Goal: Find specific page/section: Find specific page/section

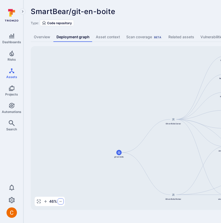
click at [59, 201] on icon "button" at bounding box center [61, 201] width 4 height 4
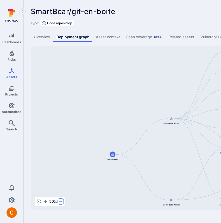
click at [59, 201] on icon "button" at bounding box center [61, 201] width 4 height 4
click at [47, 201] on icon "button" at bounding box center [45, 201] width 4 height 4
click at [60, 201] on icon "button" at bounding box center [60, 201] width 4 height 4
click at [60, 201] on icon "button" at bounding box center [61, 201] width 4 height 4
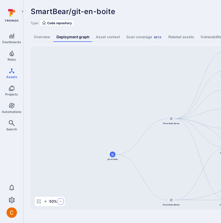
click at [60, 201] on icon "button" at bounding box center [61, 201] width 4 height 4
click at [61, 202] on icon "button" at bounding box center [61, 201] width 4 height 4
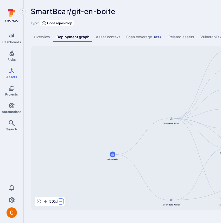
click at [61, 202] on icon "button" at bounding box center [61, 201] width 4 height 4
click at [118, 24] on div "Type: Code repository" at bounding box center [199, 23] width 337 height 6
click at [128, 10] on div "SmartBear/git-en-boite ... Show more" at bounding box center [162, 11] width 262 height 8
click at [147, 18] on div "SmartBear/git-en-boite ... Show more Type: Code repository" at bounding box center [199, 16] width 337 height 19
